Goal: Task Accomplishment & Management: Complete application form

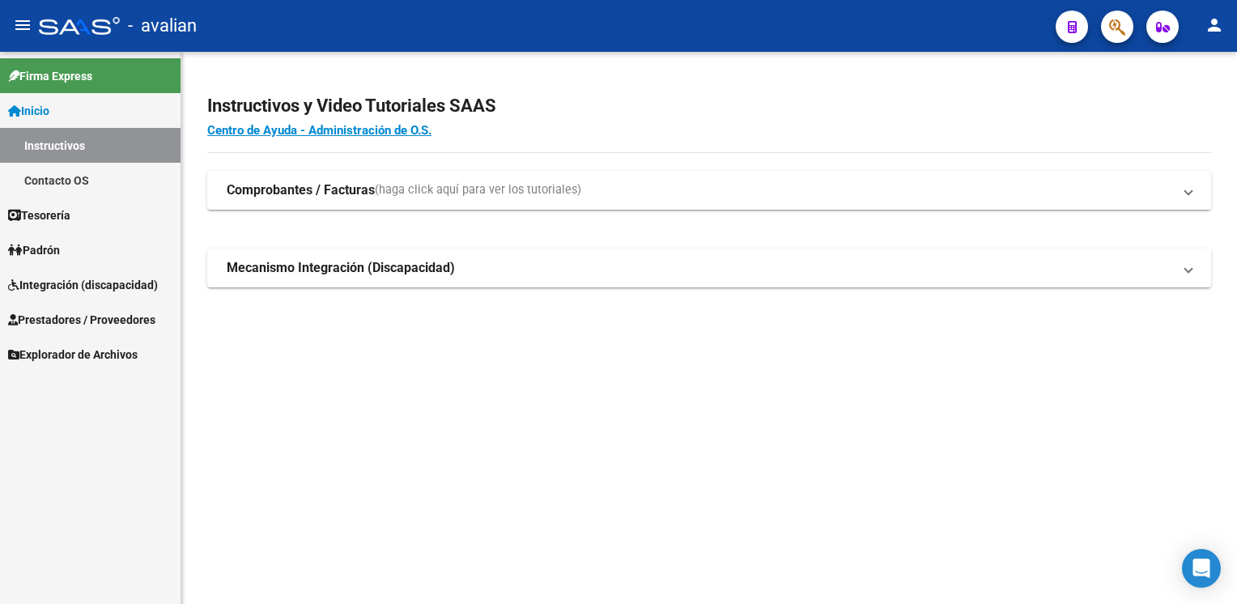
click at [62, 314] on span "Prestadores / Proveedores" at bounding box center [81, 320] width 147 height 18
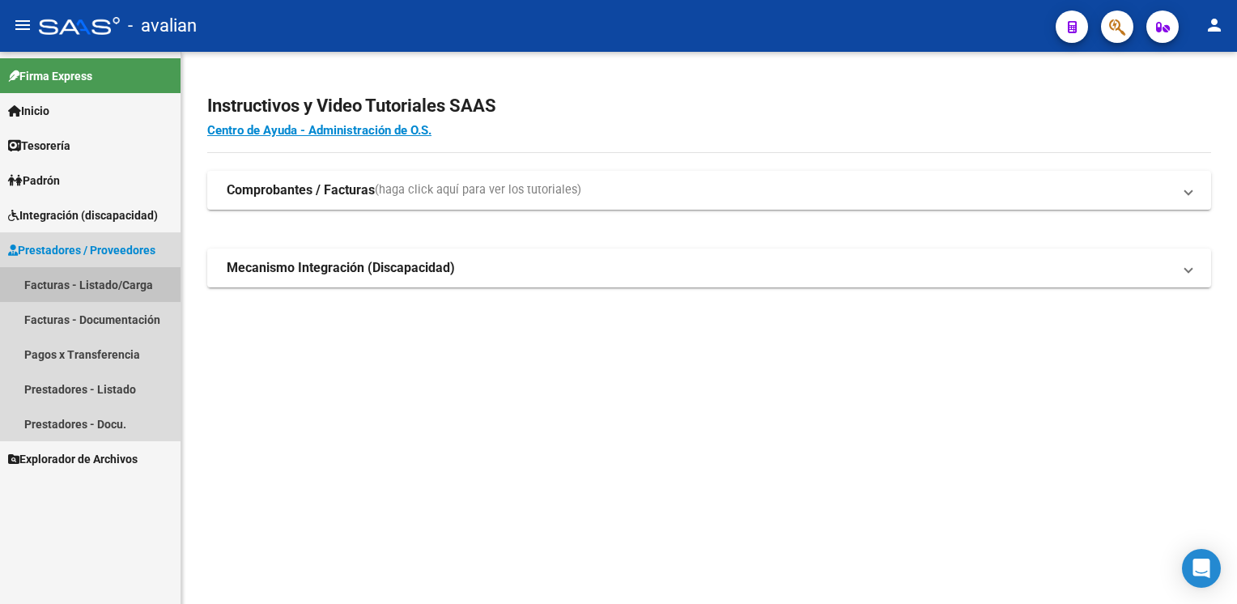
click at [78, 283] on link "Facturas - Listado/Carga" at bounding box center [90, 284] width 181 height 35
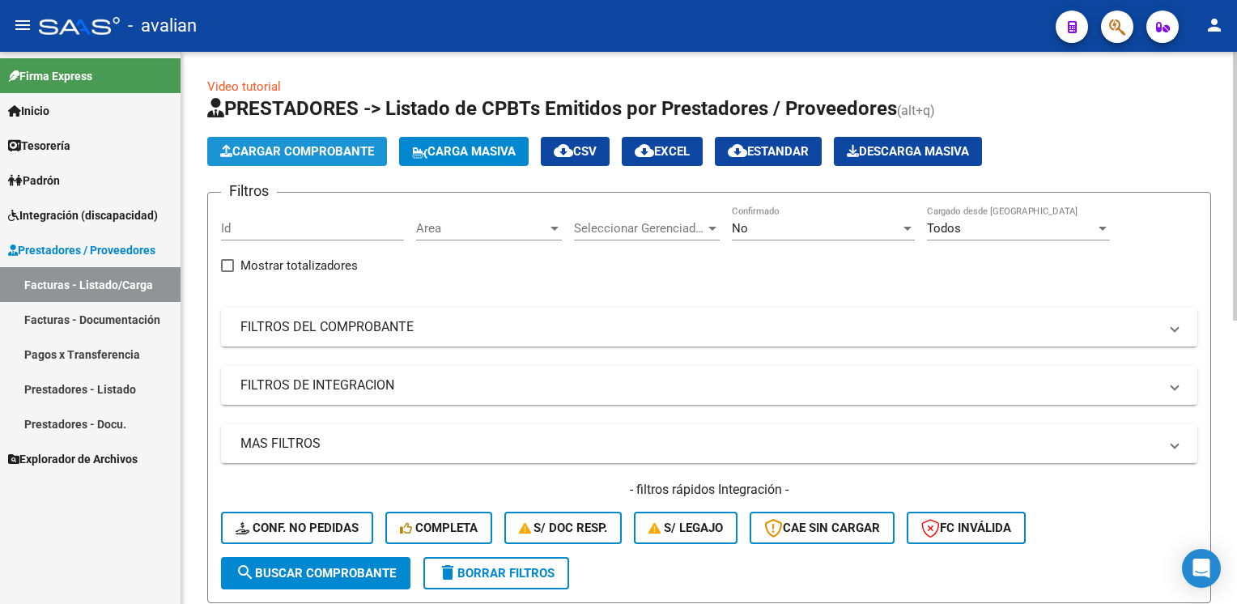
click at [275, 156] on span "Cargar Comprobante" at bounding box center [297, 151] width 154 height 15
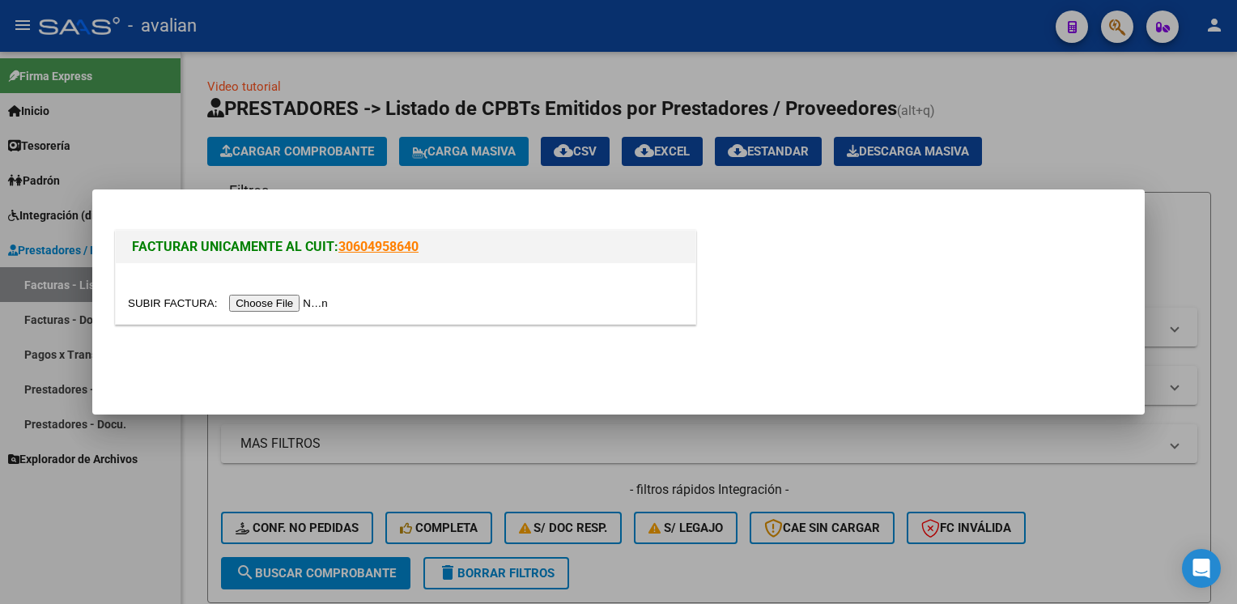
click at [288, 306] on input "file" at bounding box center [230, 303] width 205 height 17
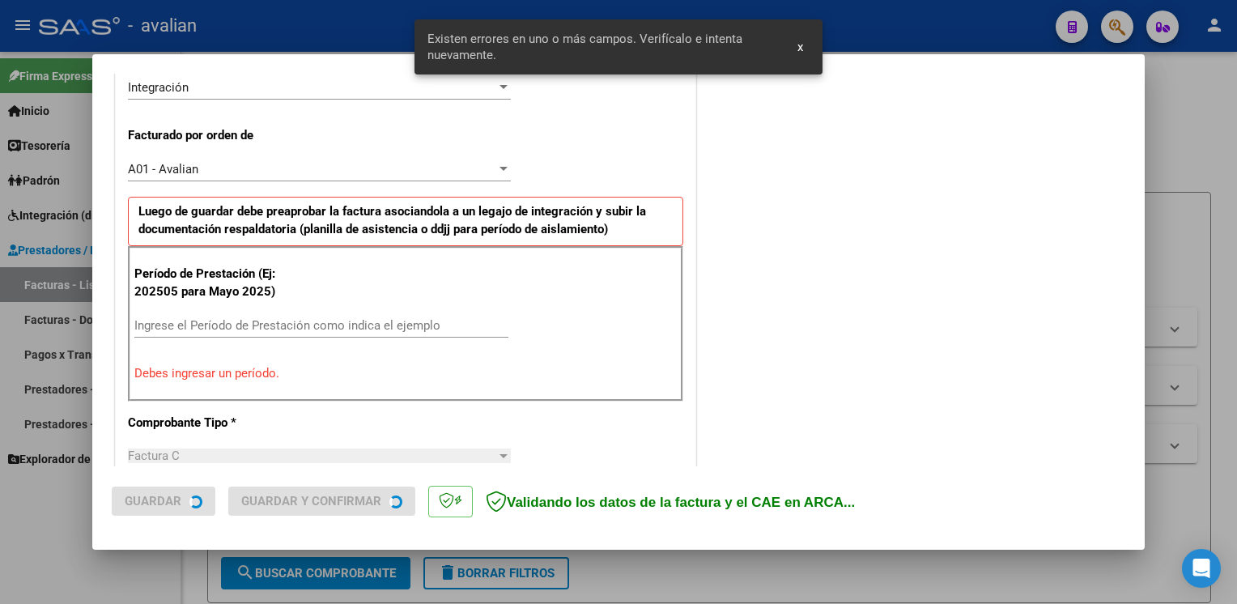
scroll to position [448, 0]
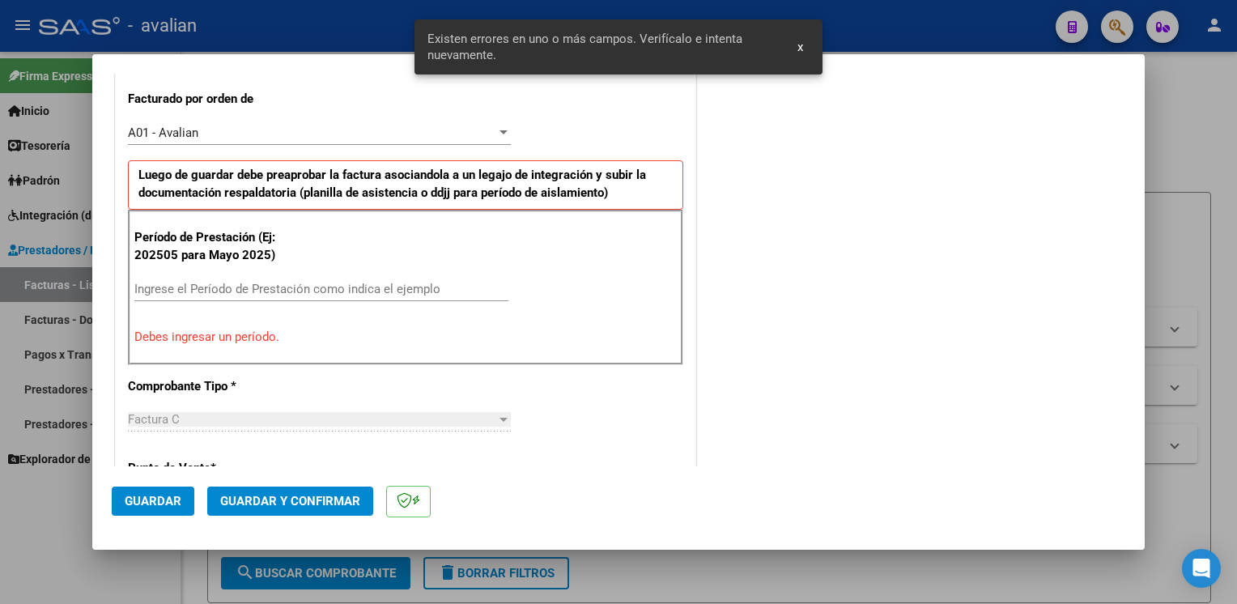
click at [274, 292] on input "Ingrese el Período de Prestación como indica el ejemplo" at bounding box center [321, 289] width 374 height 15
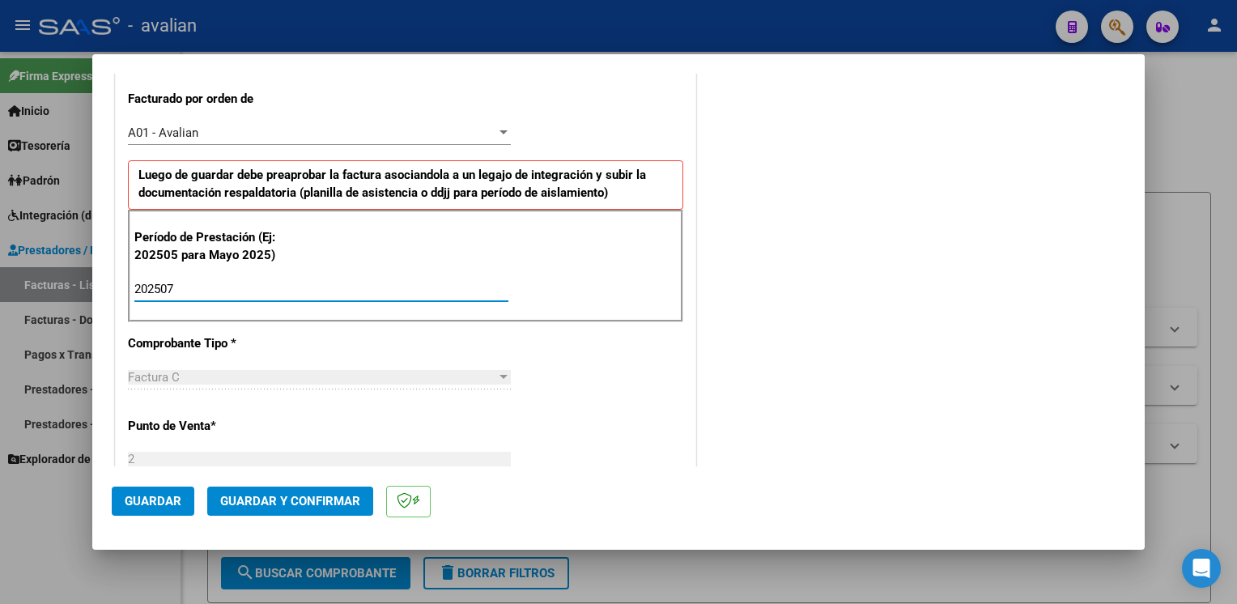
type input "202507"
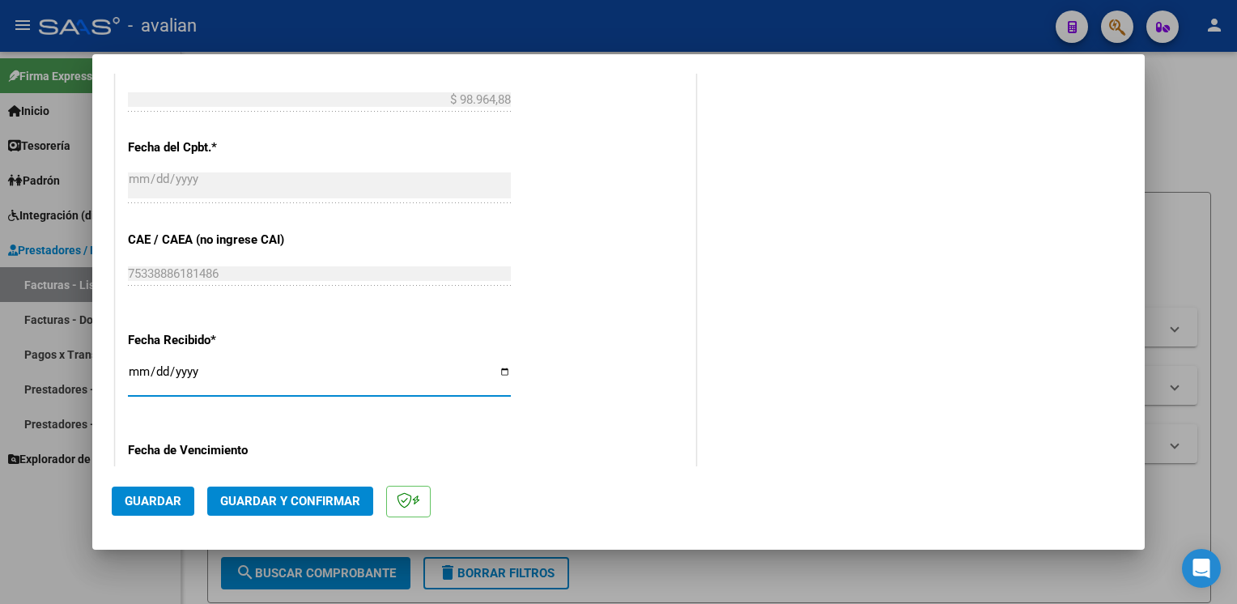
scroll to position [1204, 0]
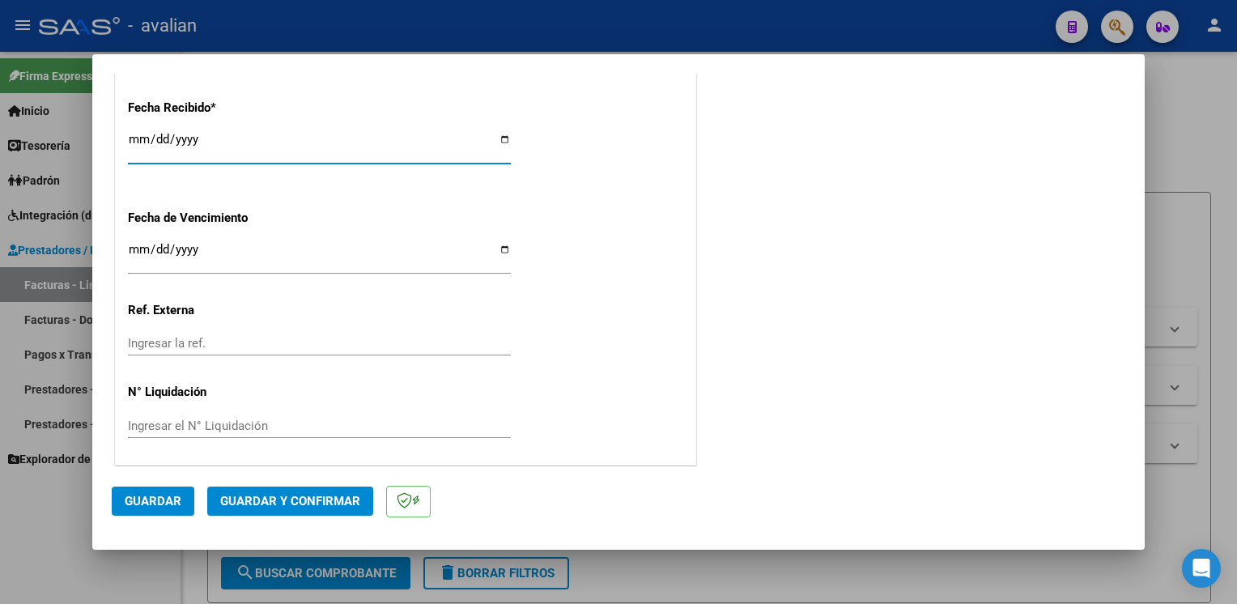
click at [150, 494] on span "Guardar" at bounding box center [153, 501] width 57 height 15
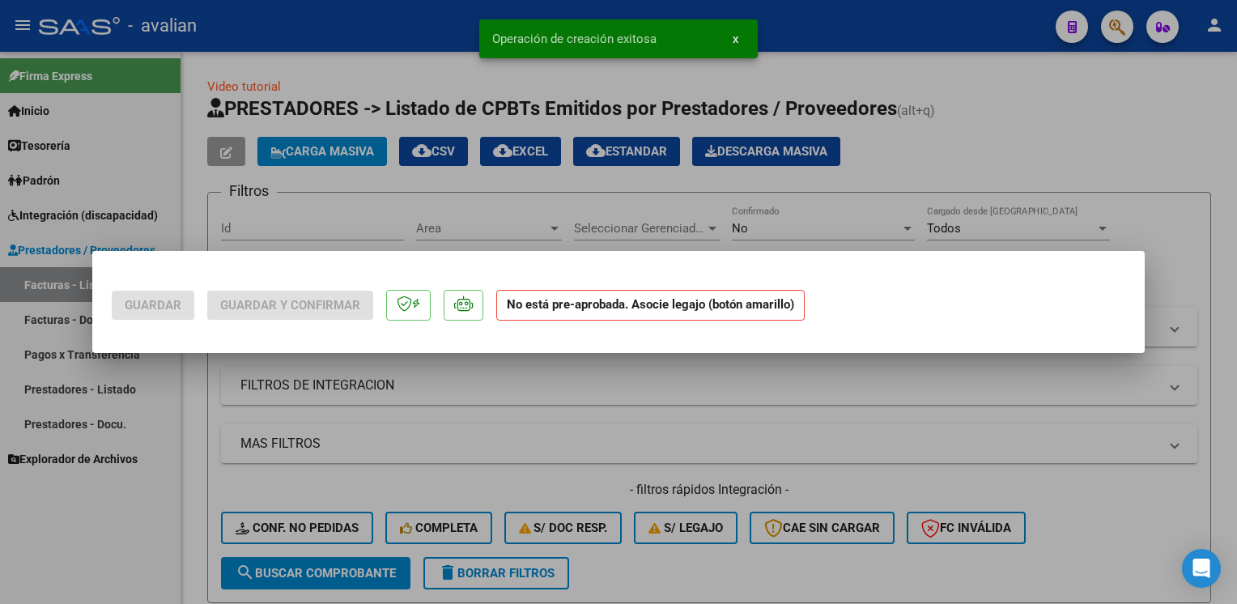
scroll to position [0, 0]
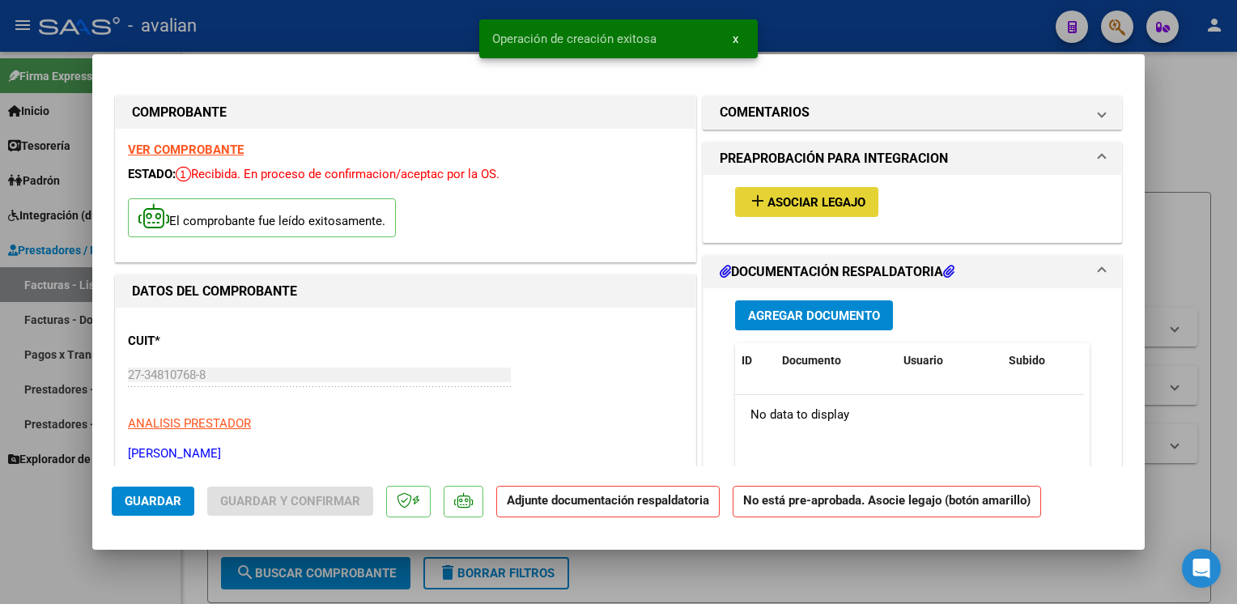
click at [795, 206] on span "Asociar Legajo" at bounding box center [817, 202] width 98 height 15
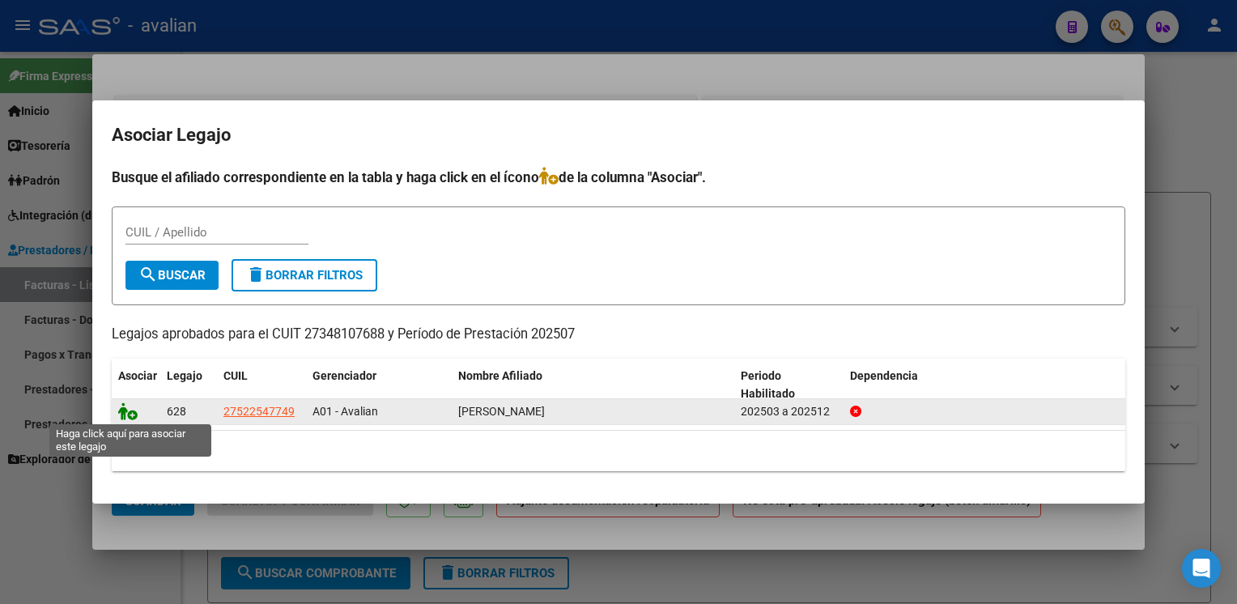
click at [129, 413] on icon at bounding box center [127, 411] width 19 height 18
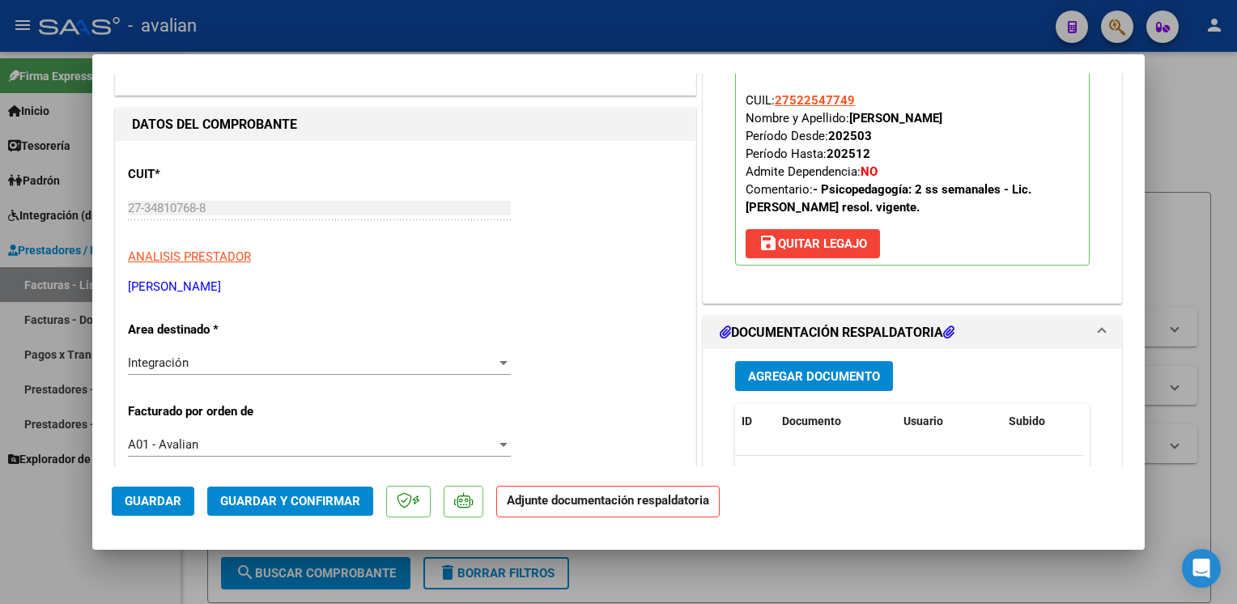
scroll to position [243, 0]
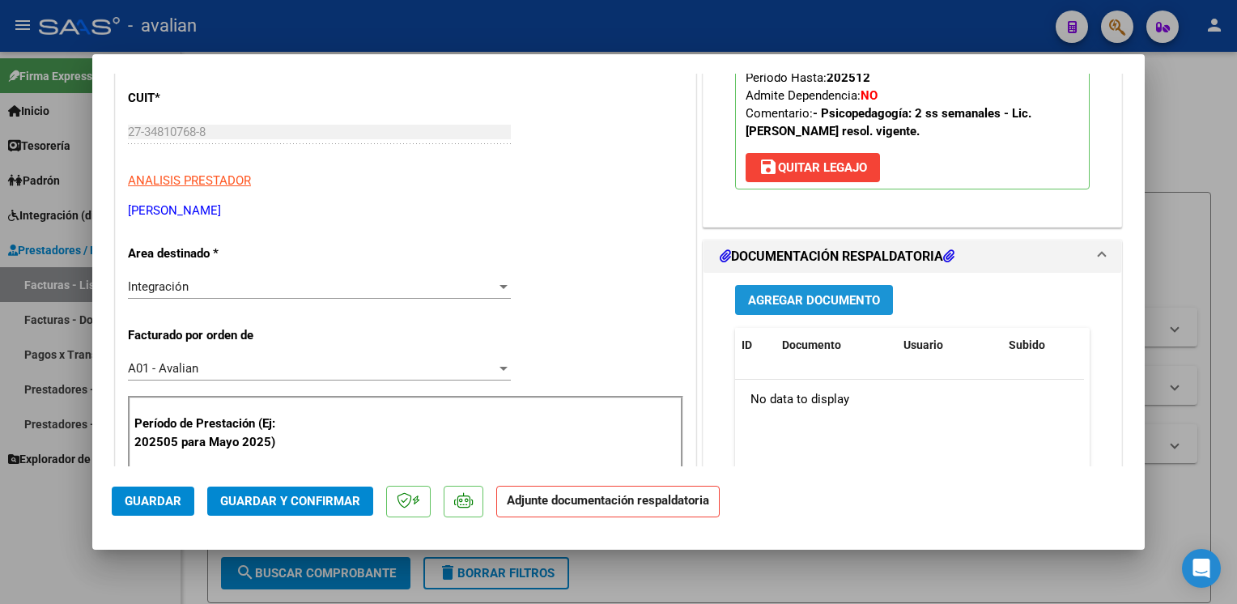
click at [779, 310] on button "Agregar Documento" at bounding box center [814, 300] width 158 height 30
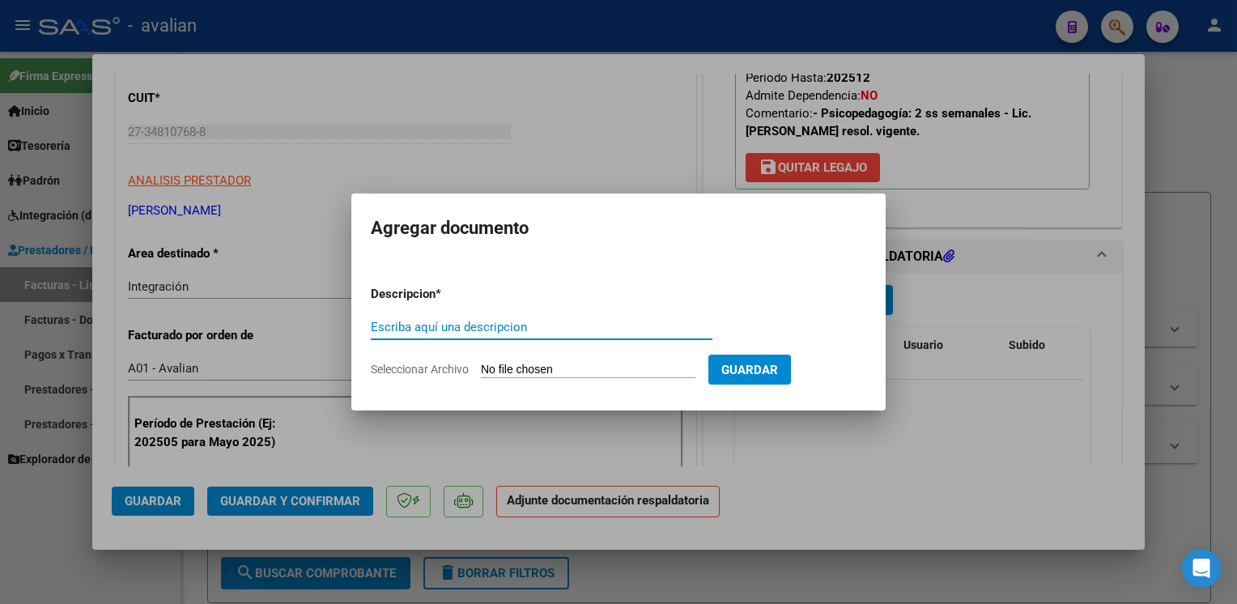
click at [431, 330] on input "Escriba aquí una descripcion" at bounding box center [542, 327] width 342 height 15
type input "Planilla"
click at [605, 368] on input "Seleccionar Archivo" at bounding box center [588, 370] width 215 height 15
type input "C:\fakepath\Planilla MERCEDES..pdf"
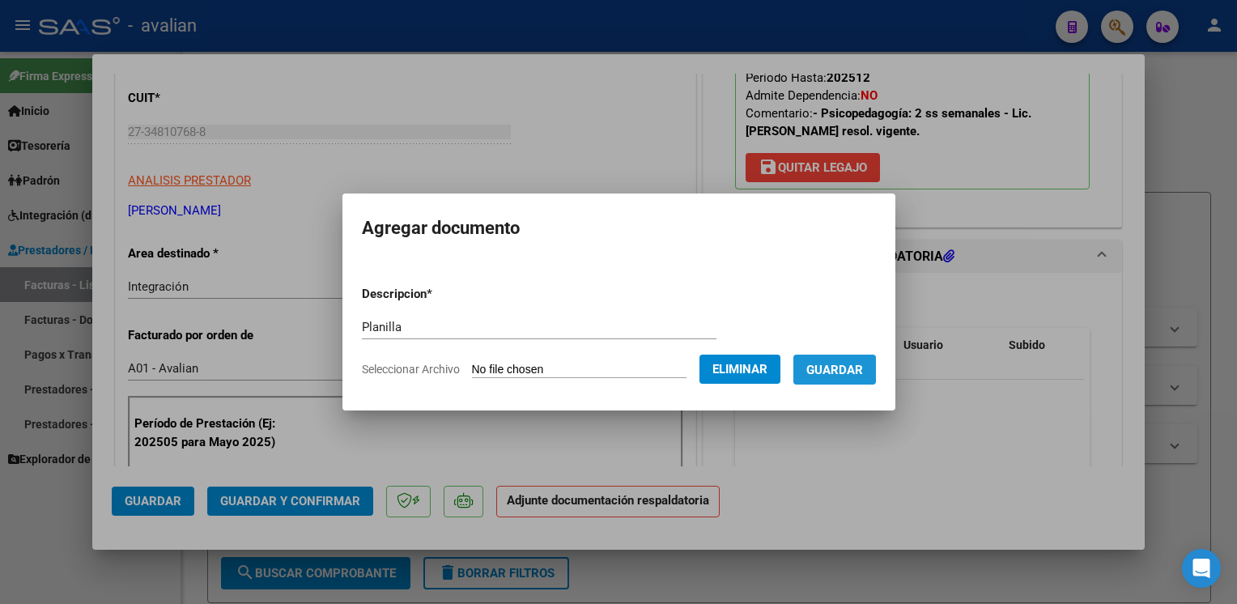
click at [848, 381] on button "Guardar" at bounding box center [835, 370] width 83 height 30
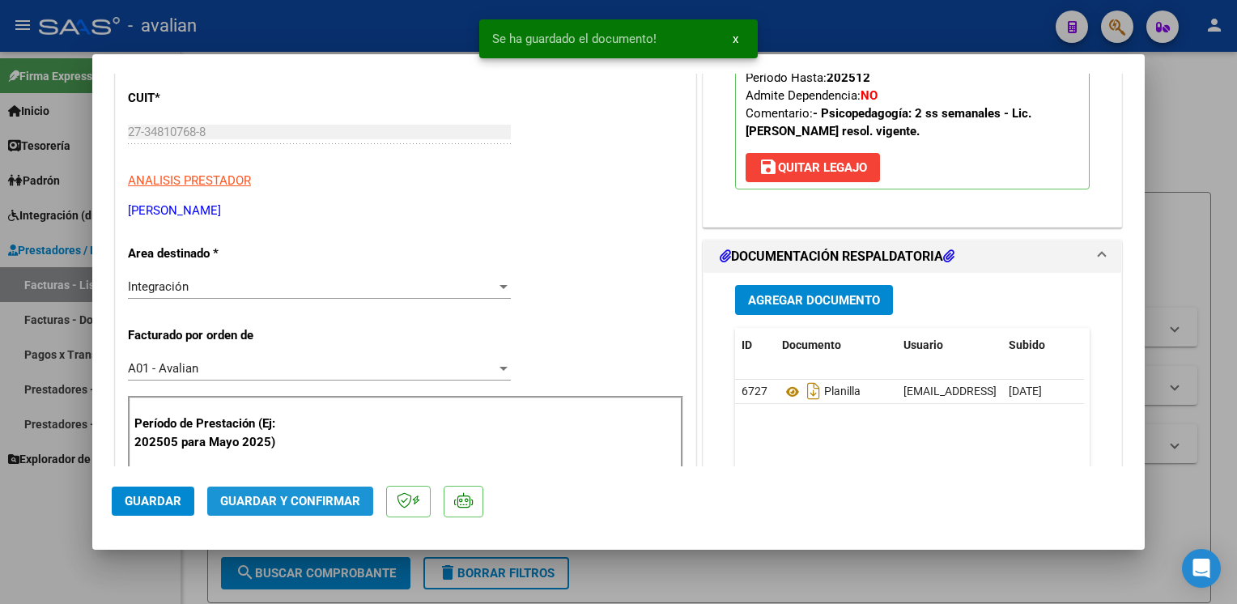
click at [292, 492] on button "Guardar y Confirmar" at bounding box center [290, 501] width 166 height 29
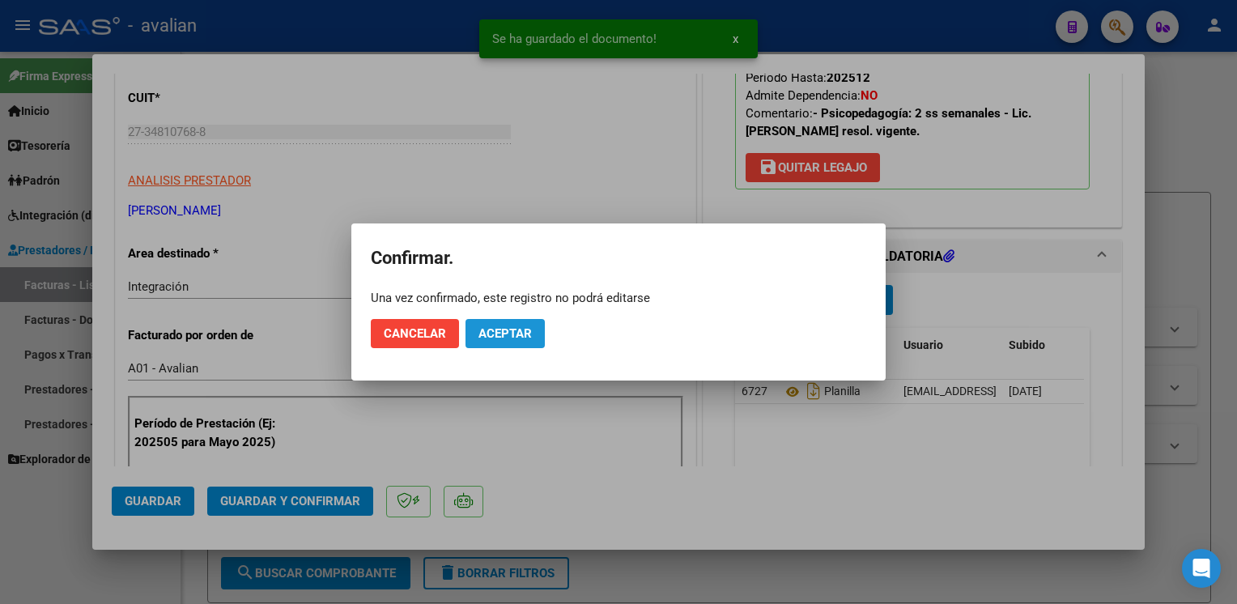
click at [513, 330] on span "Aceptar" at bounding box center [505, 333] width 53 height 15
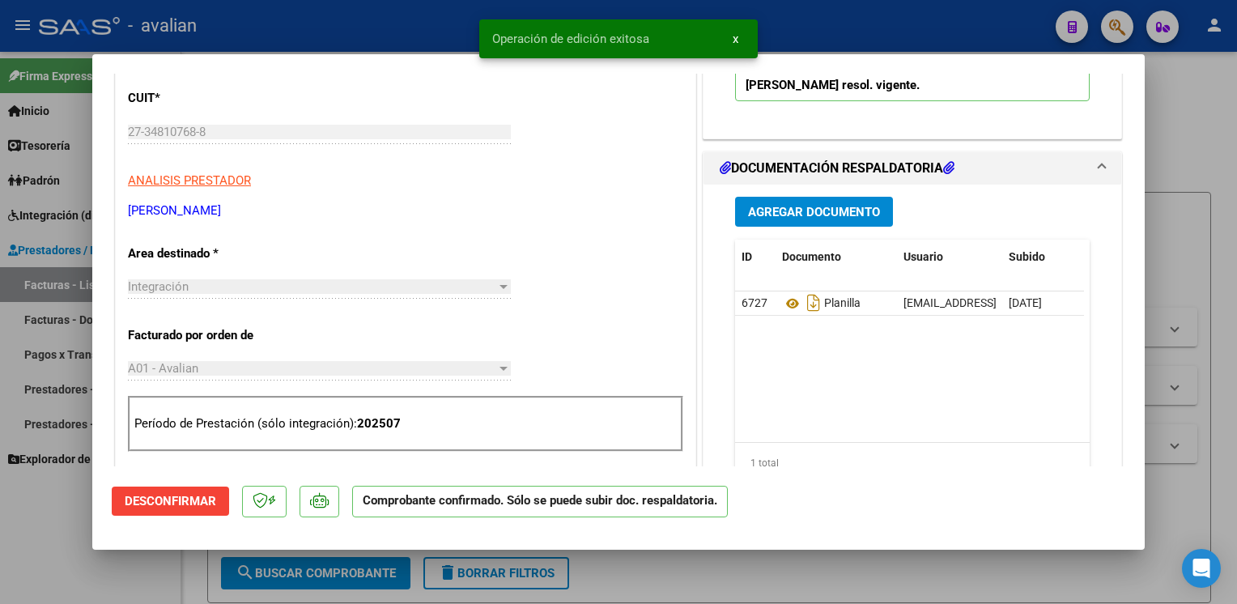
click at [360, 38] on div at bounding box center [618, 302] width 1237 height 604
type input "$ 0,00"
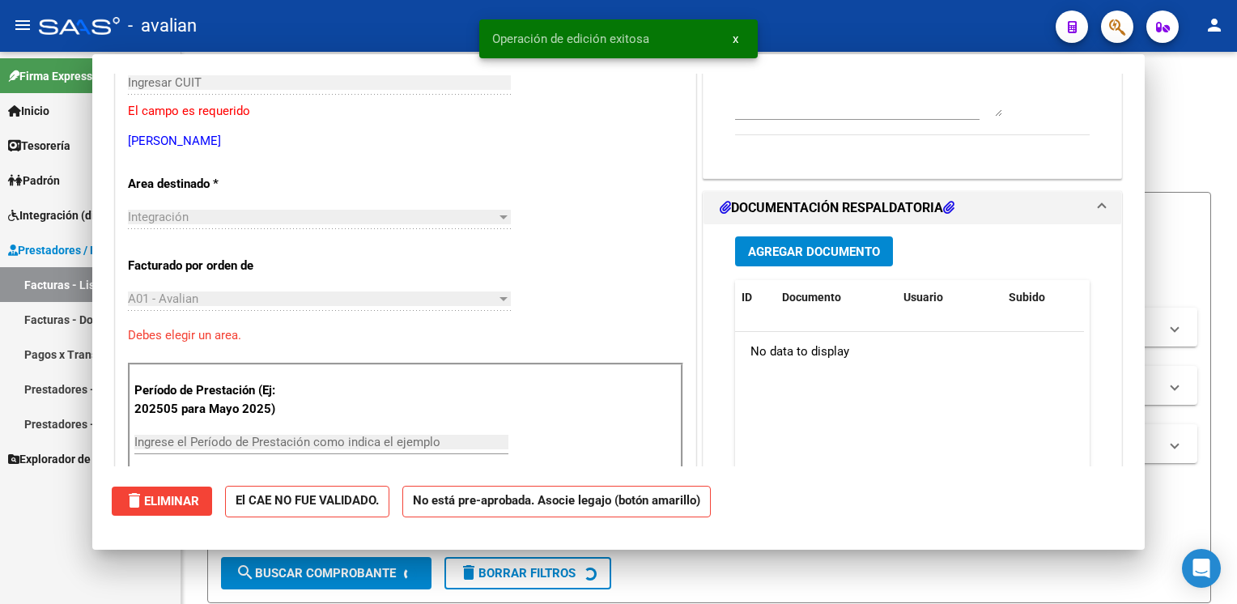
scroll to position [194, 0]
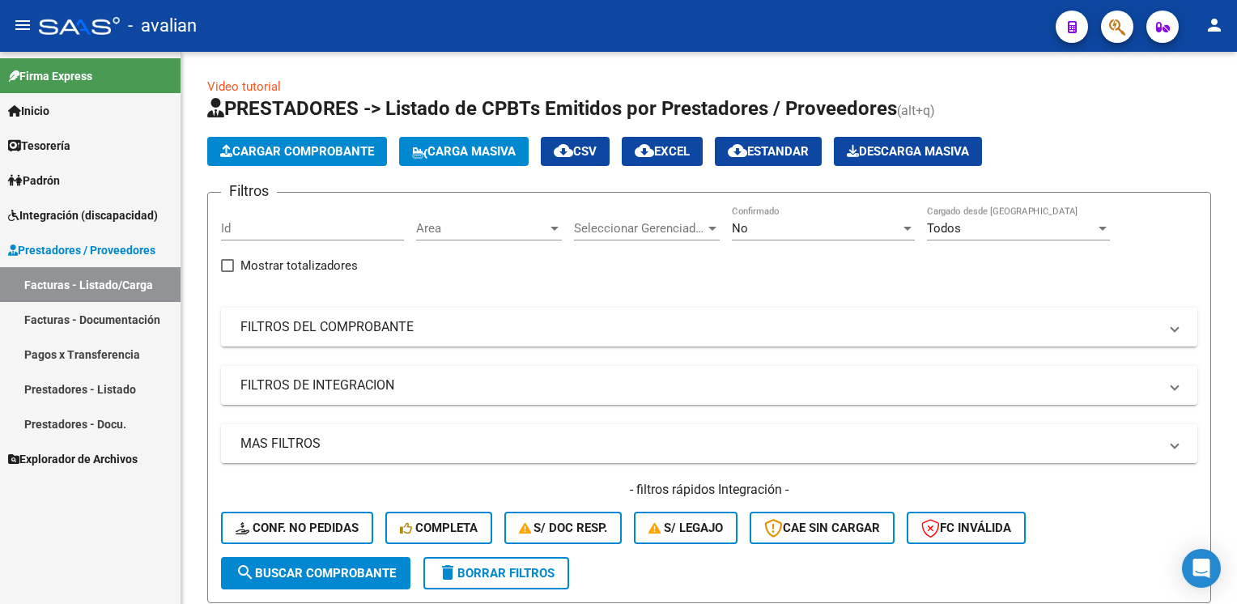
click at [6, 394] on link "Prestadores - Listado" at bounding box center [90, 389] width 181 height 35
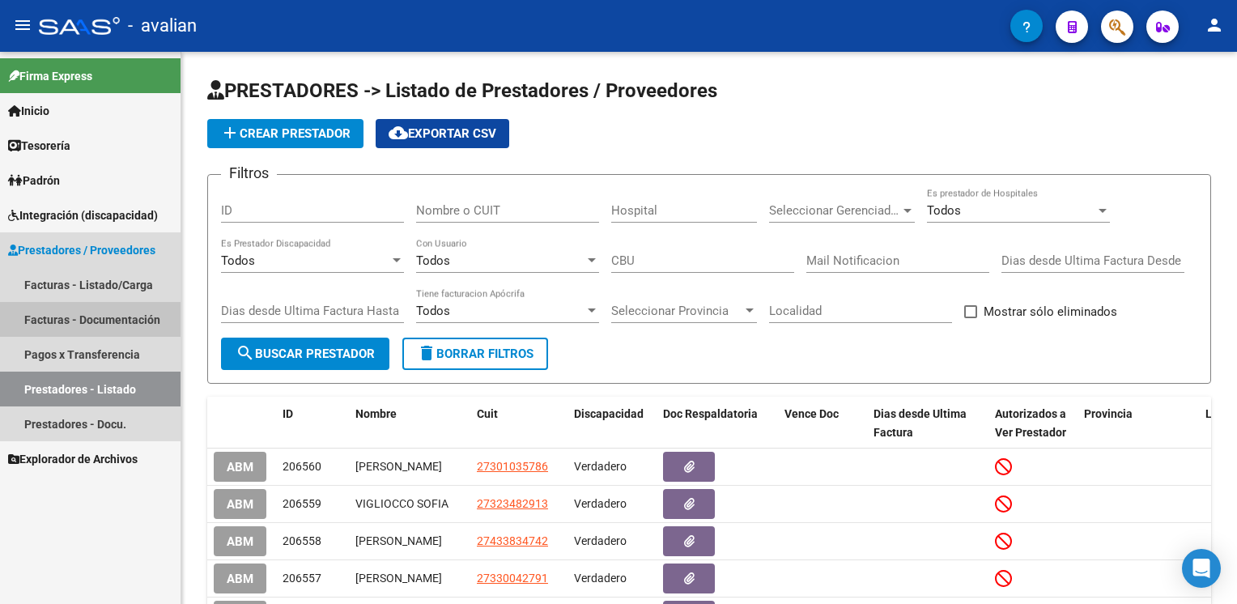
click at [49, 328] on link "Facturas - Documentación" at bounding box center [90, 319] width 181 height 35
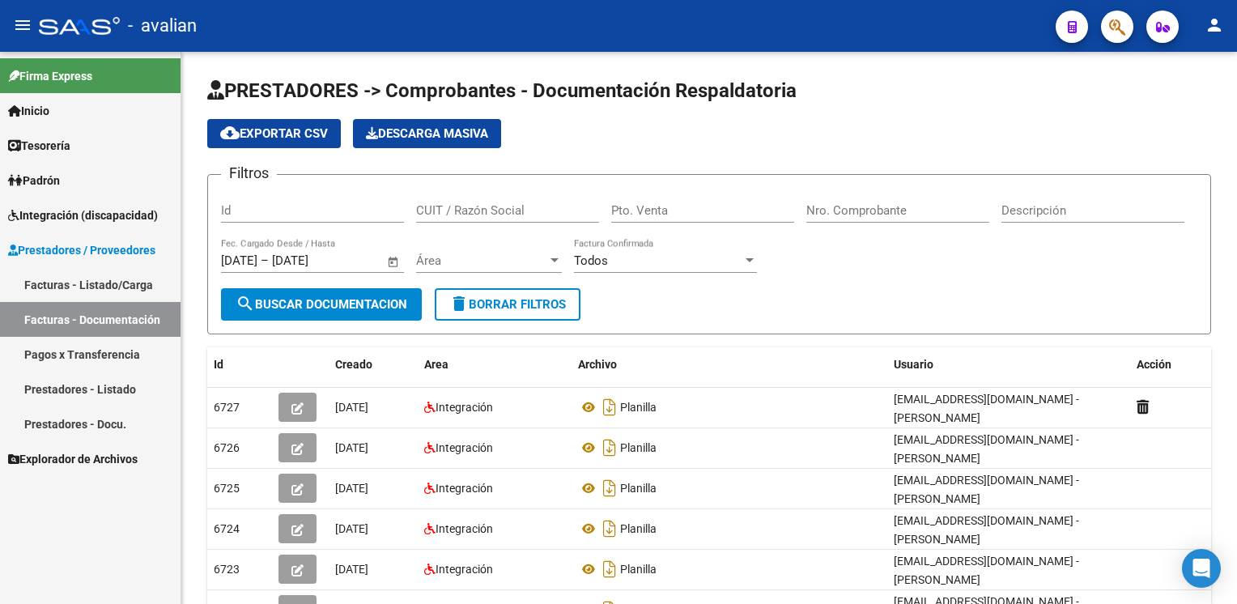
click at [53, 215] on span "Integración (discapacidad)" at bounding box center [83, 215] width 150 height 18
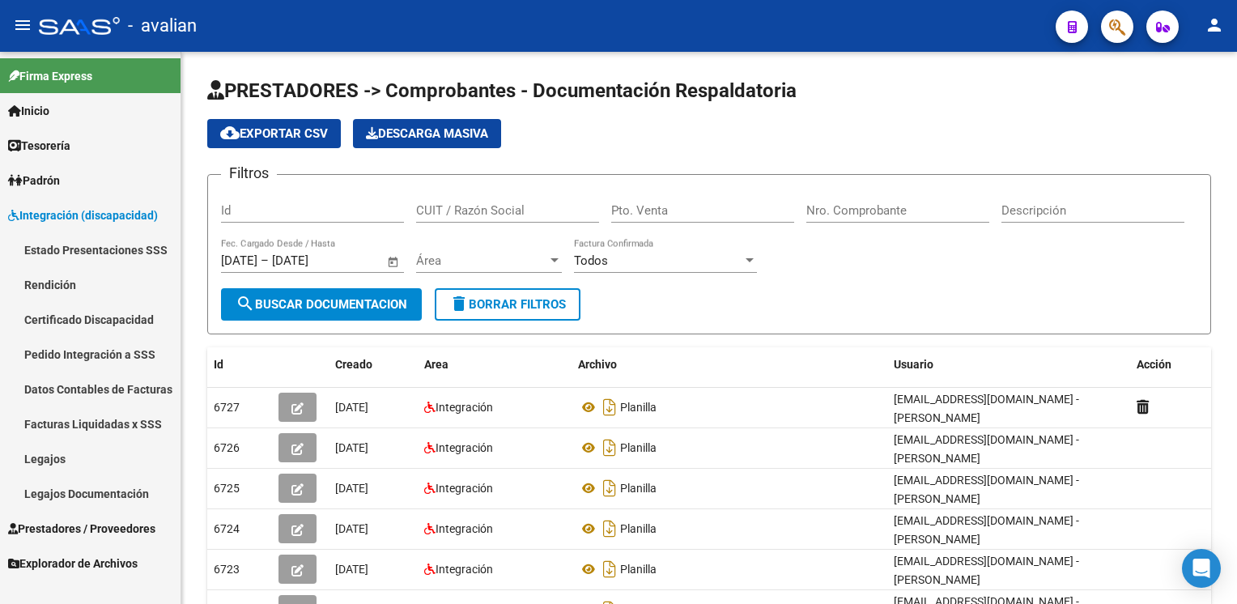
click at [57, 462] on link "Legajos" at bounding box center [90, 458] width 181 height 35
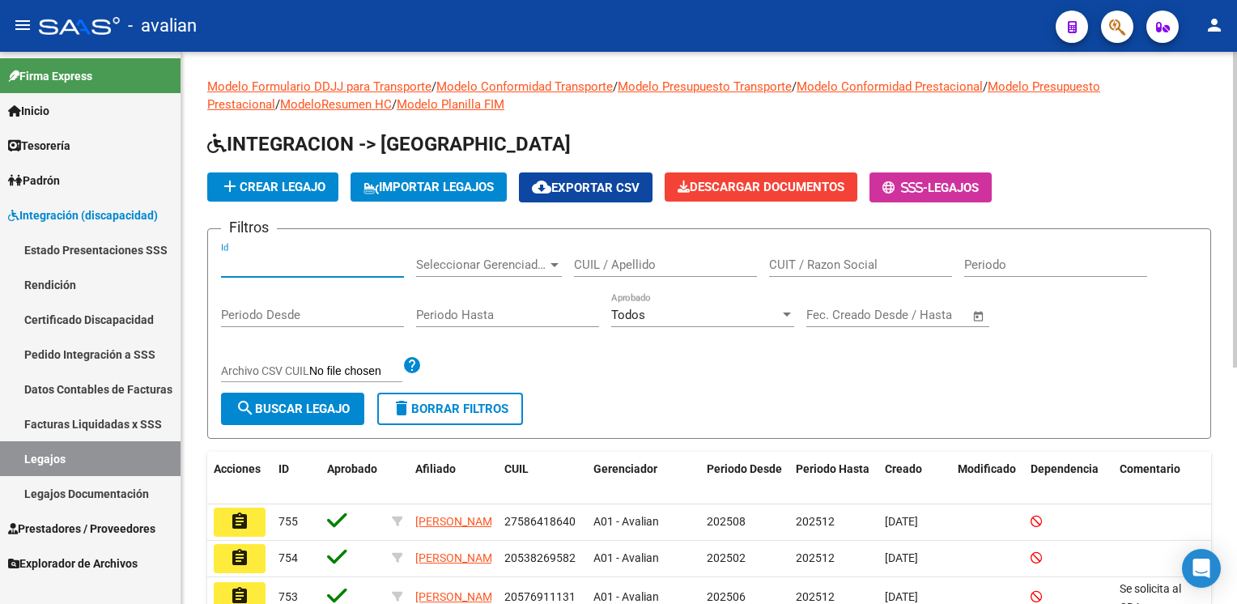
click at [309, 262] on input "Id" at bounding box center [312, 265] width 183 height 15
paste input "20561149829"
type input "20561149829"
click at [276, 415] on button "search Buscar Legajo" at bounding box center [292, 409] width 143 height 32
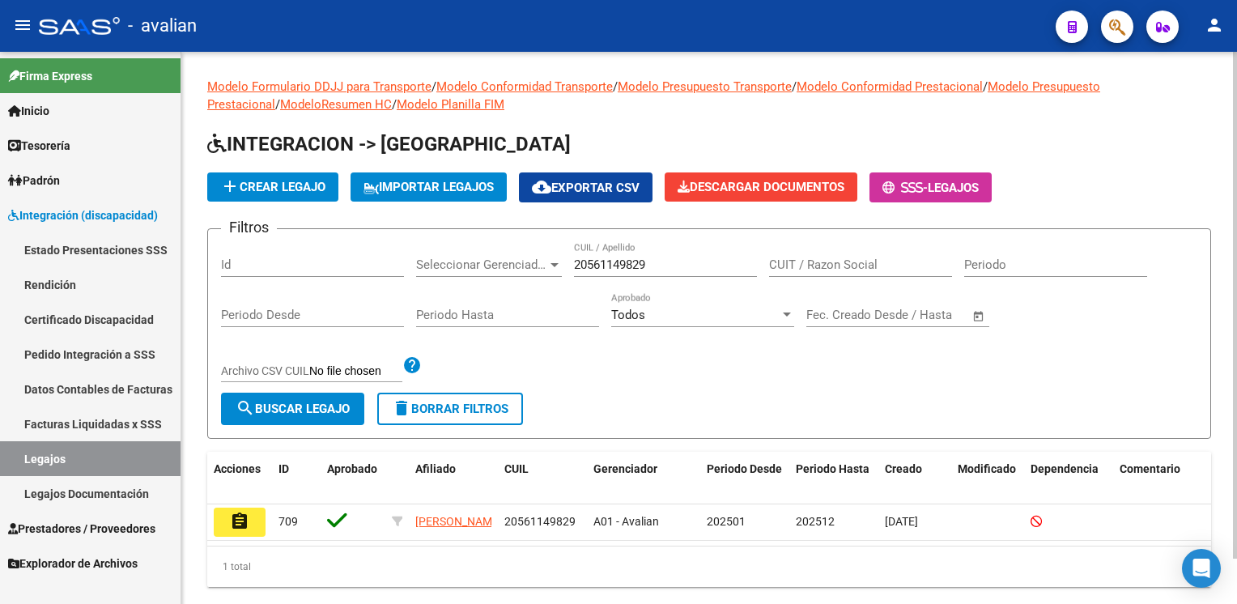
scroll to position [49, 0]
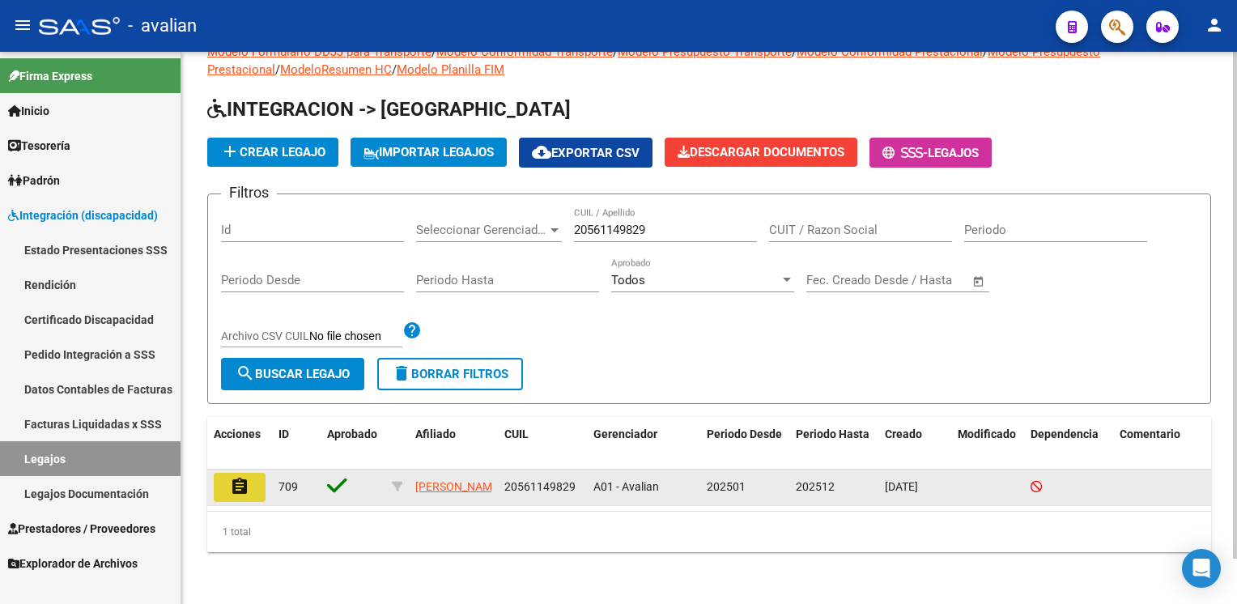
click at [240, 477] on mat-icon "assignment" at bounding box center [239, 486] width 19 height 19
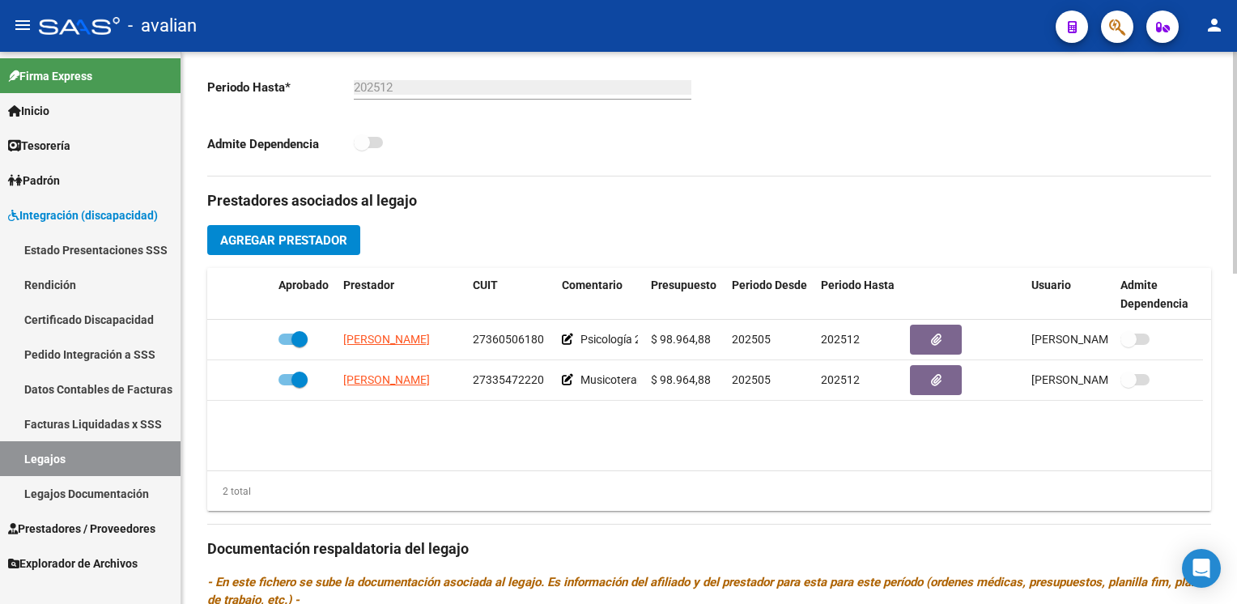
scroll to position [486, 0]
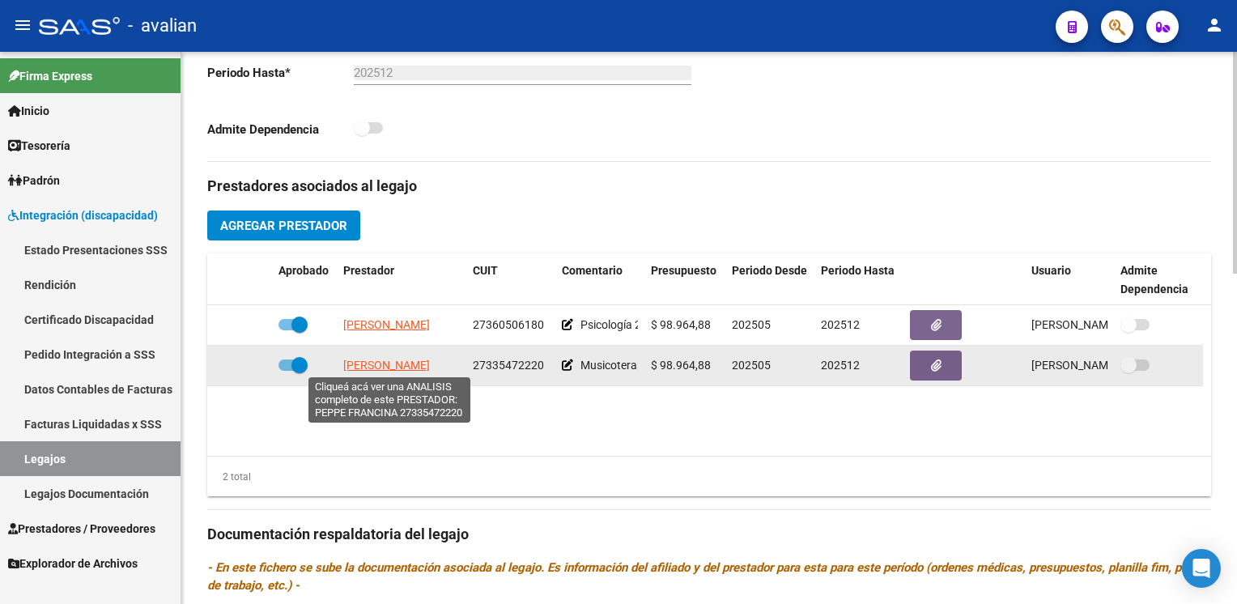
click at [398, 361] on span "[PERSON_NAME]" at bounding box center [386, 365] width 87 height 13
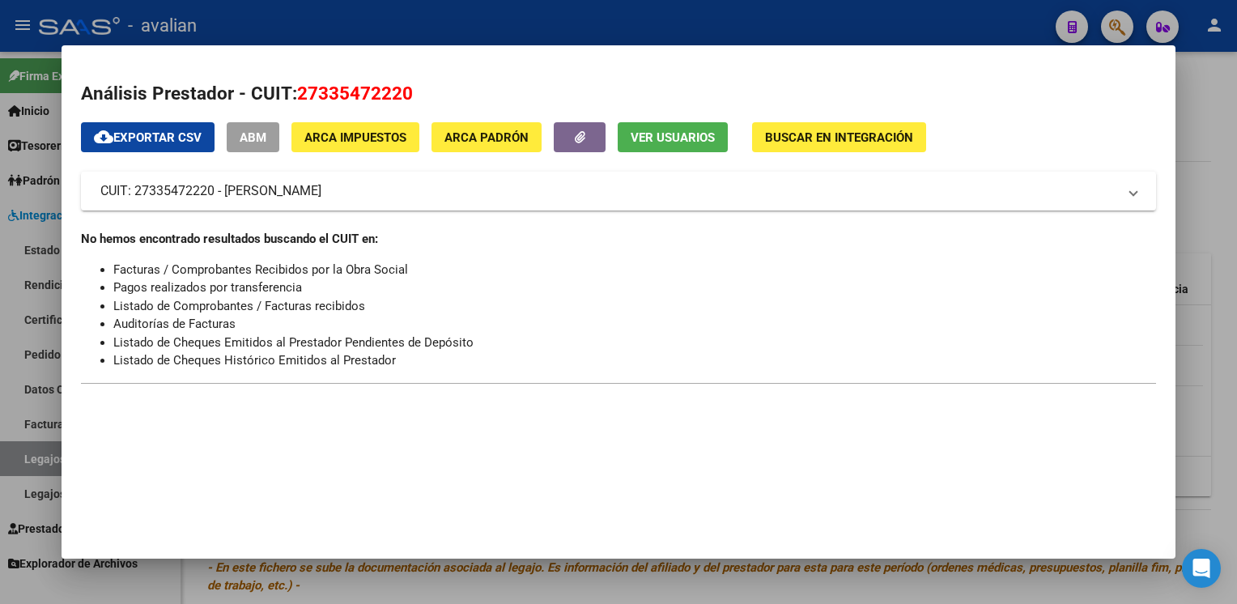
click at [25, 104] on div at bounding box center [618, 302] width 1237 height 604
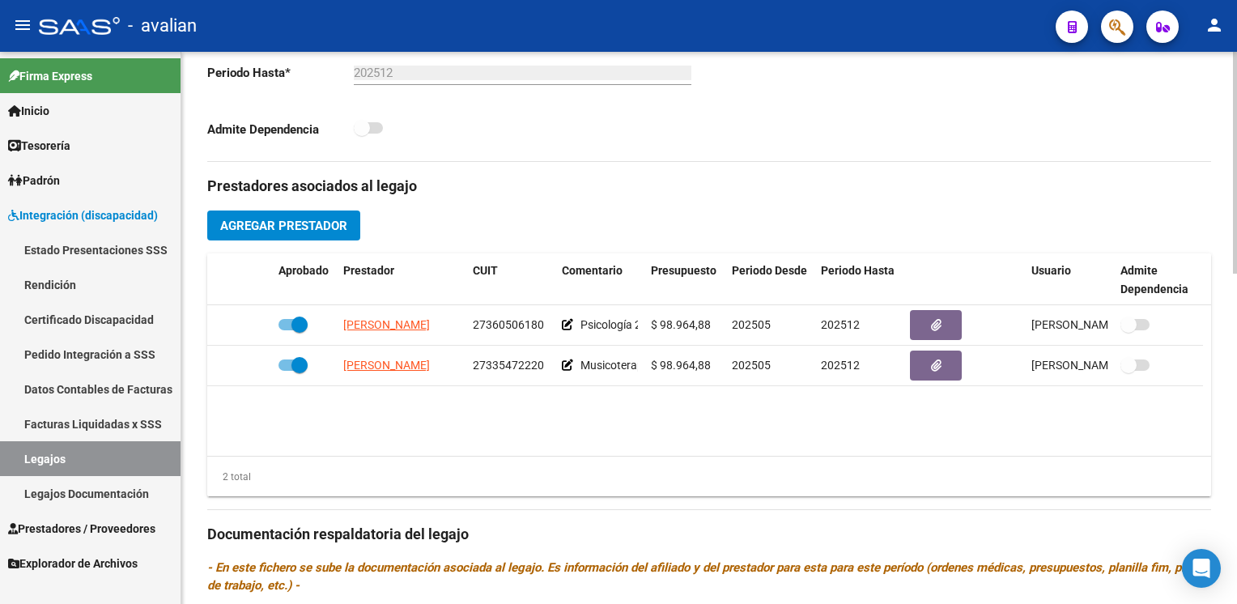
scroll to position [729, 0]
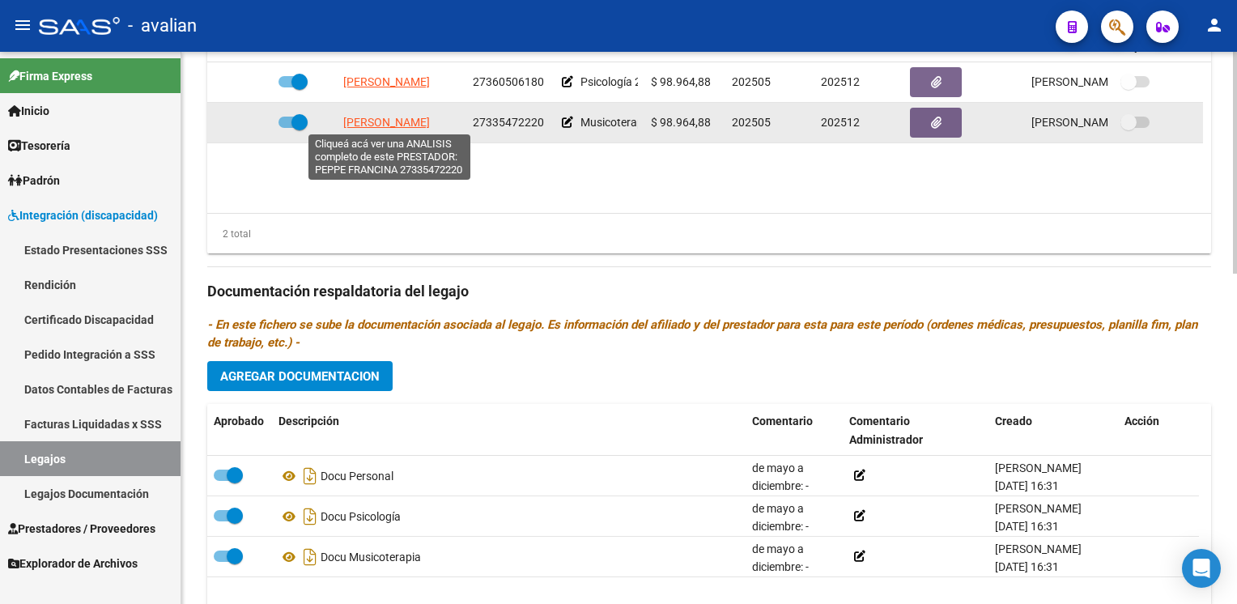
click at [375, 121] on span "[PERSON_NAME]" at bounding box center [386, 122] width 87 height 13
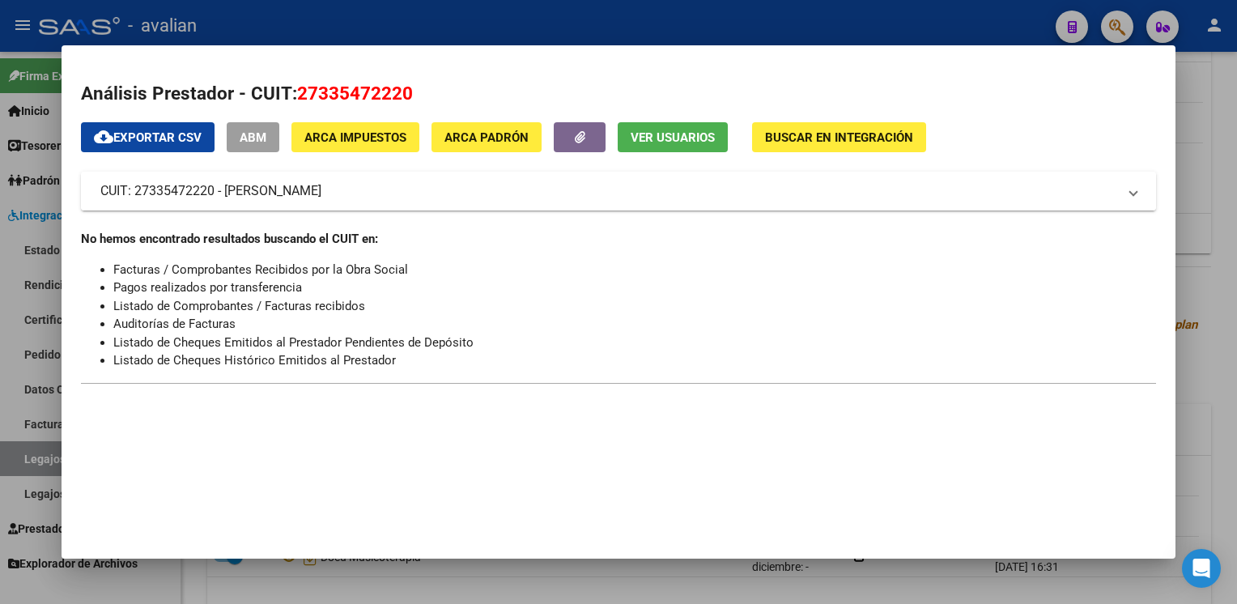
drag, startPoint x: 136, startPoint y: 191, endPoint x: 214, endPoint y: 189, distance: 77.8
click at [214, 189] on mat-panel-title "CUIT: 27335472220 - [PERSON_NAME]" at bounding box center [608, 190] width 1016 height 19
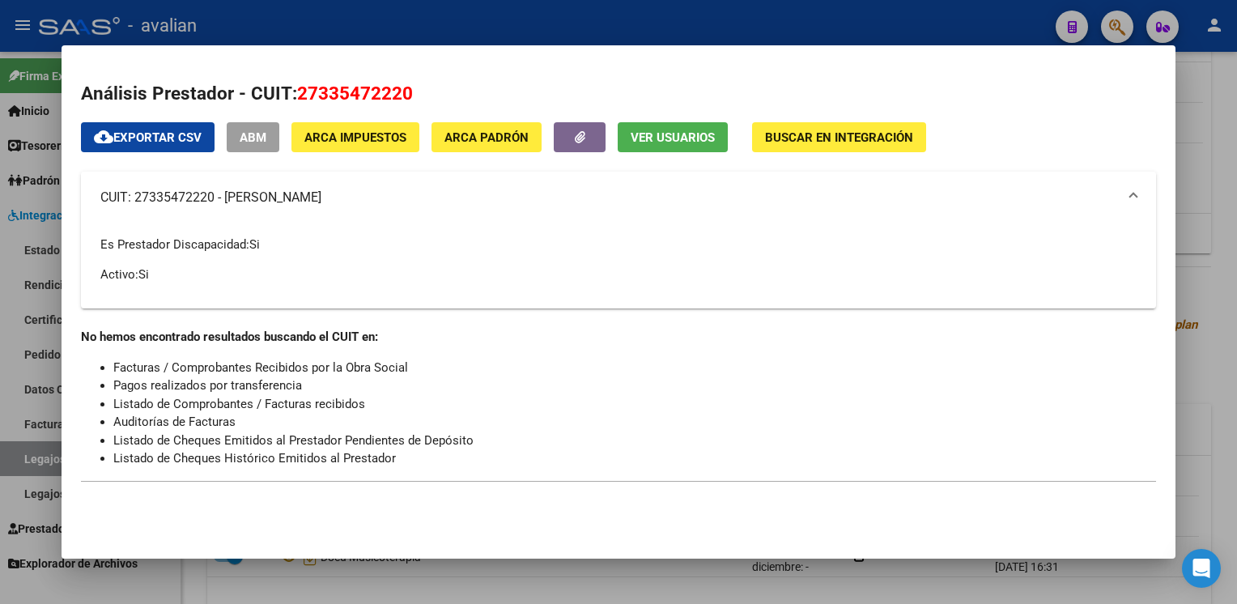
copy mat-panel-title "27335472220"
click at [483, 140] on span "ARCA Padrón" at bounding box center [487, 137] width 84 height 15
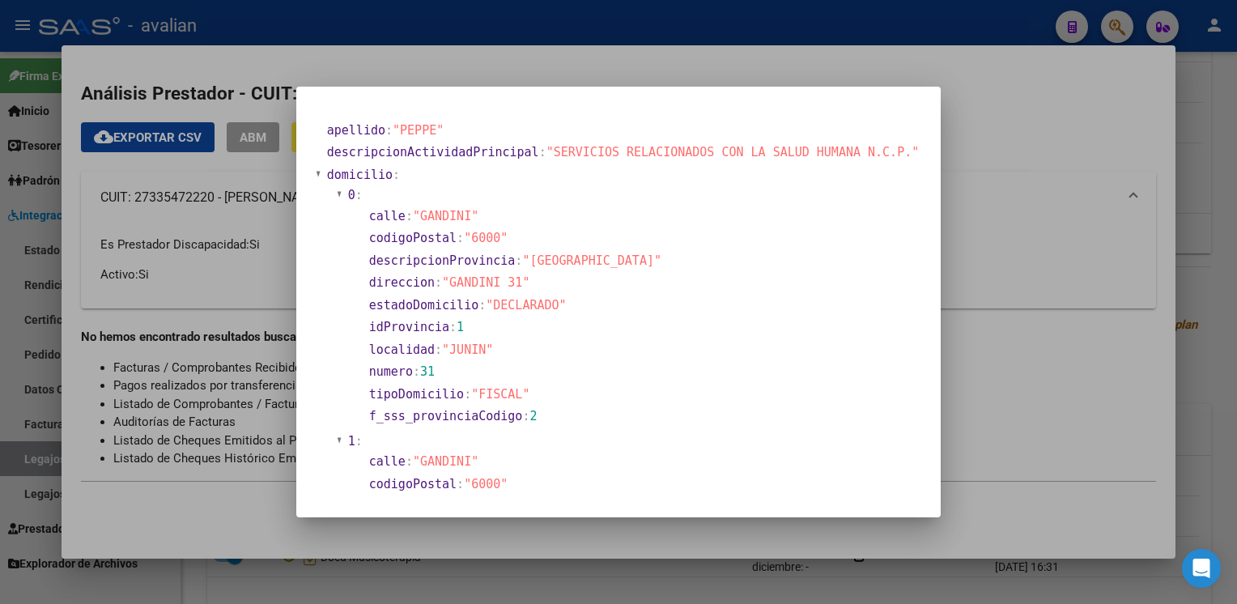
click at [346, 60] on div at bounding box center [618, 302] width 1237 height 604
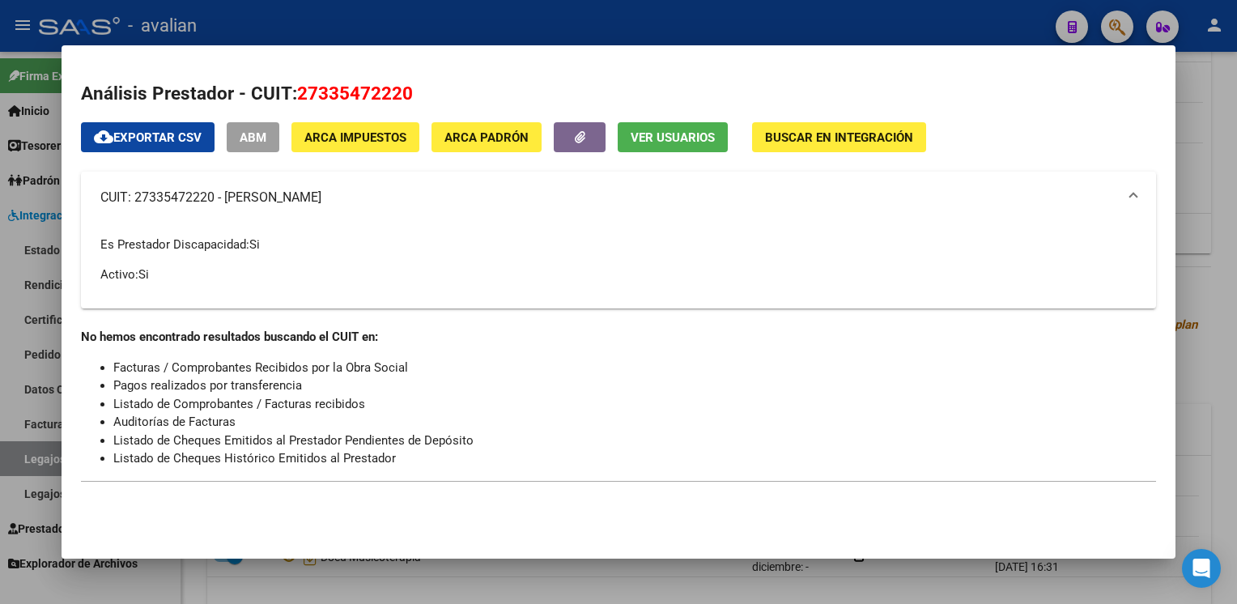
click at [366, 34] on div at bounding box center [618, 302] width 1237 height 604
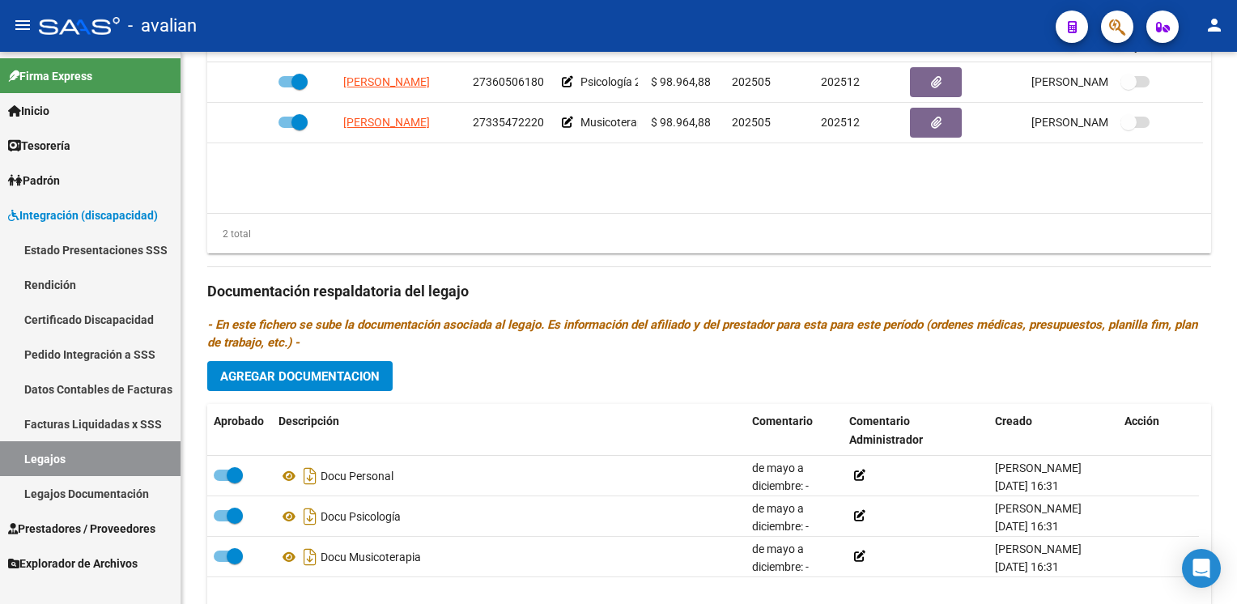
click at [60, 535] on span "Prestadores / Proveedores" at bounding box center [81, 529] width 147 height 18
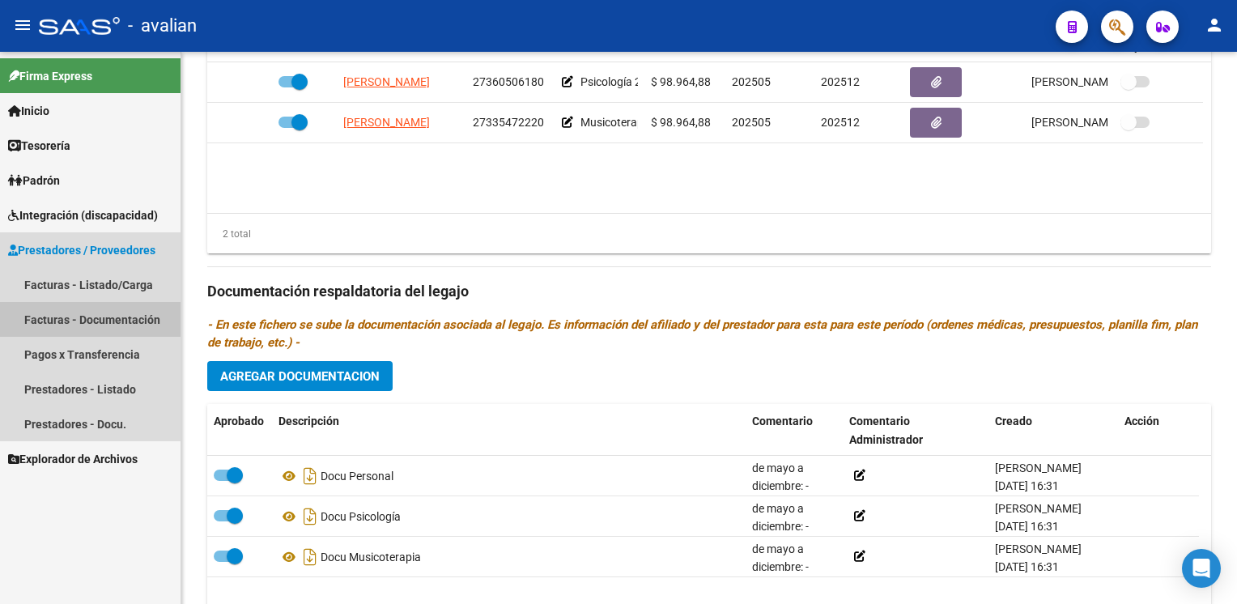
click at [80, 326] on link "Facturas - Documentación" at bounding box center [90, 319] width 181 height 35
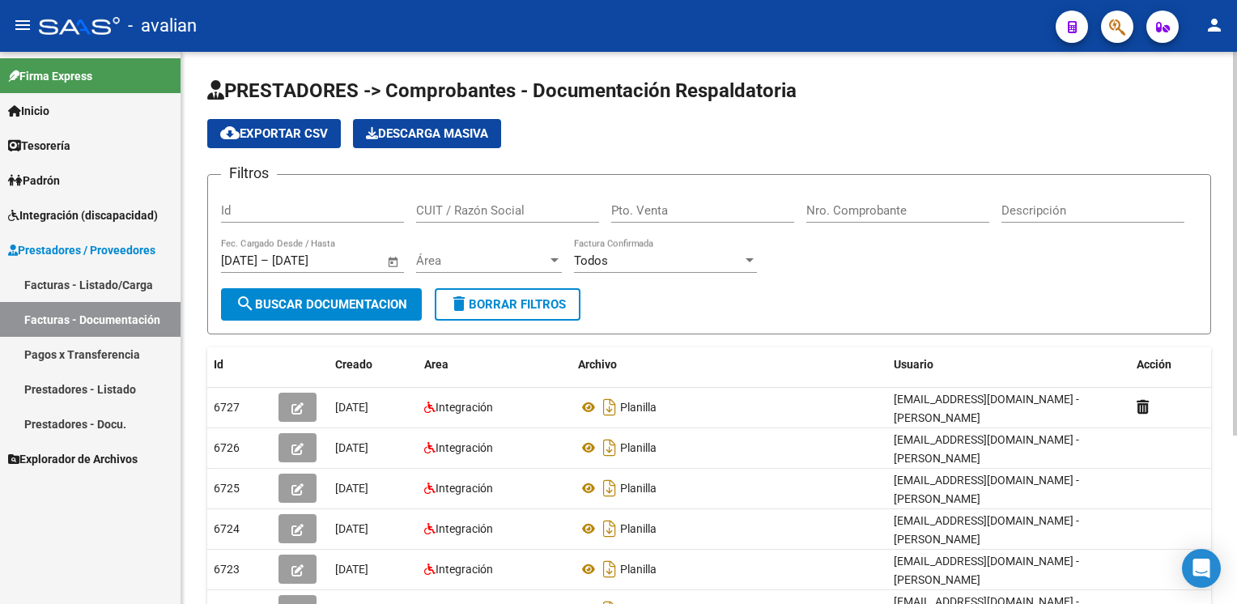
click at [236, 210] on input "Id" at bounding box center [312, 210] width 183 height 15
paste input "27335472220"
type input "27335472220"
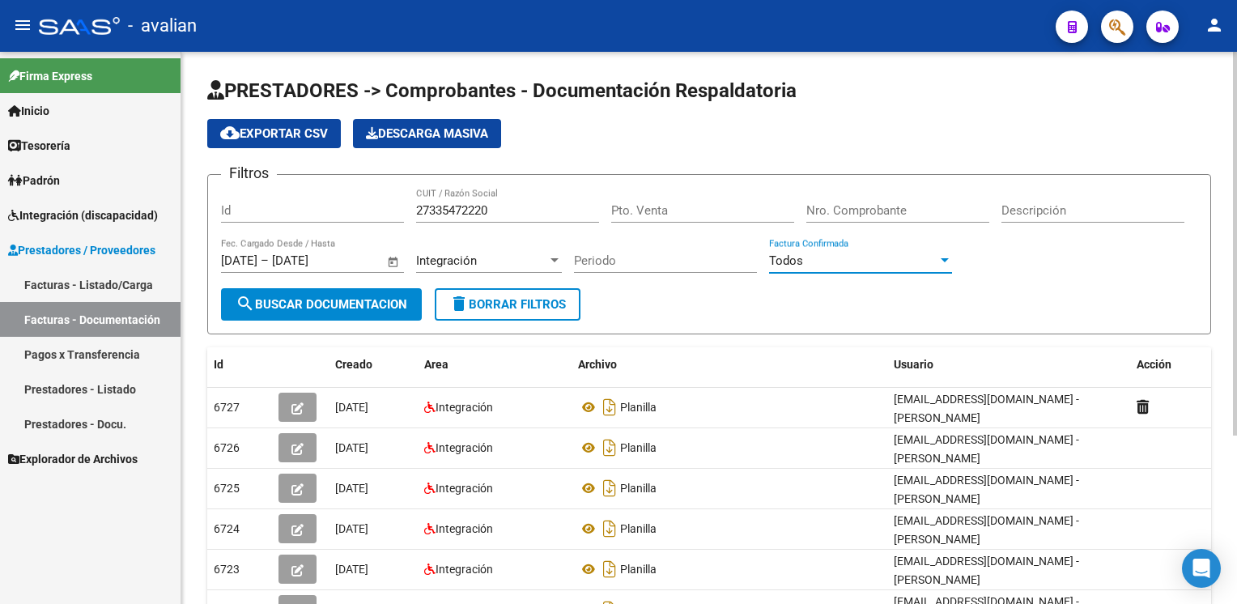
click at [305, 311] on button "search Buscar Documentacion" at bounding box center [321, 304] width 201 height 32
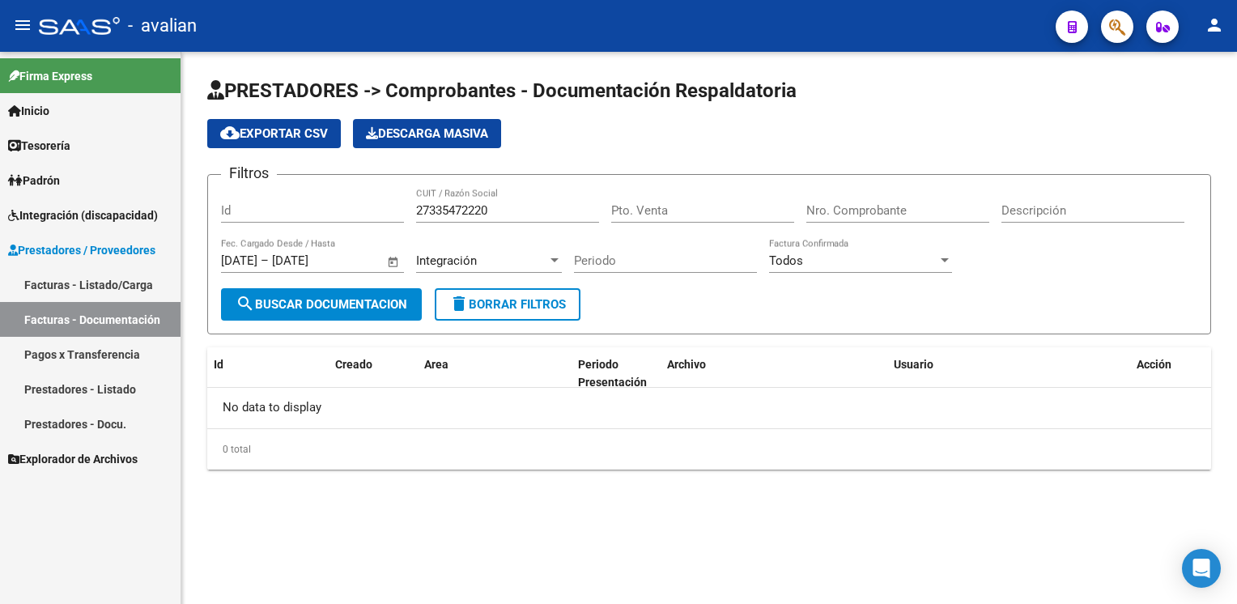
click at [285, 209] on input "Id" at bounding box center [312, 210] width 183 height 15
